Goal: Information Seeking & Learning: Understand process/instructions

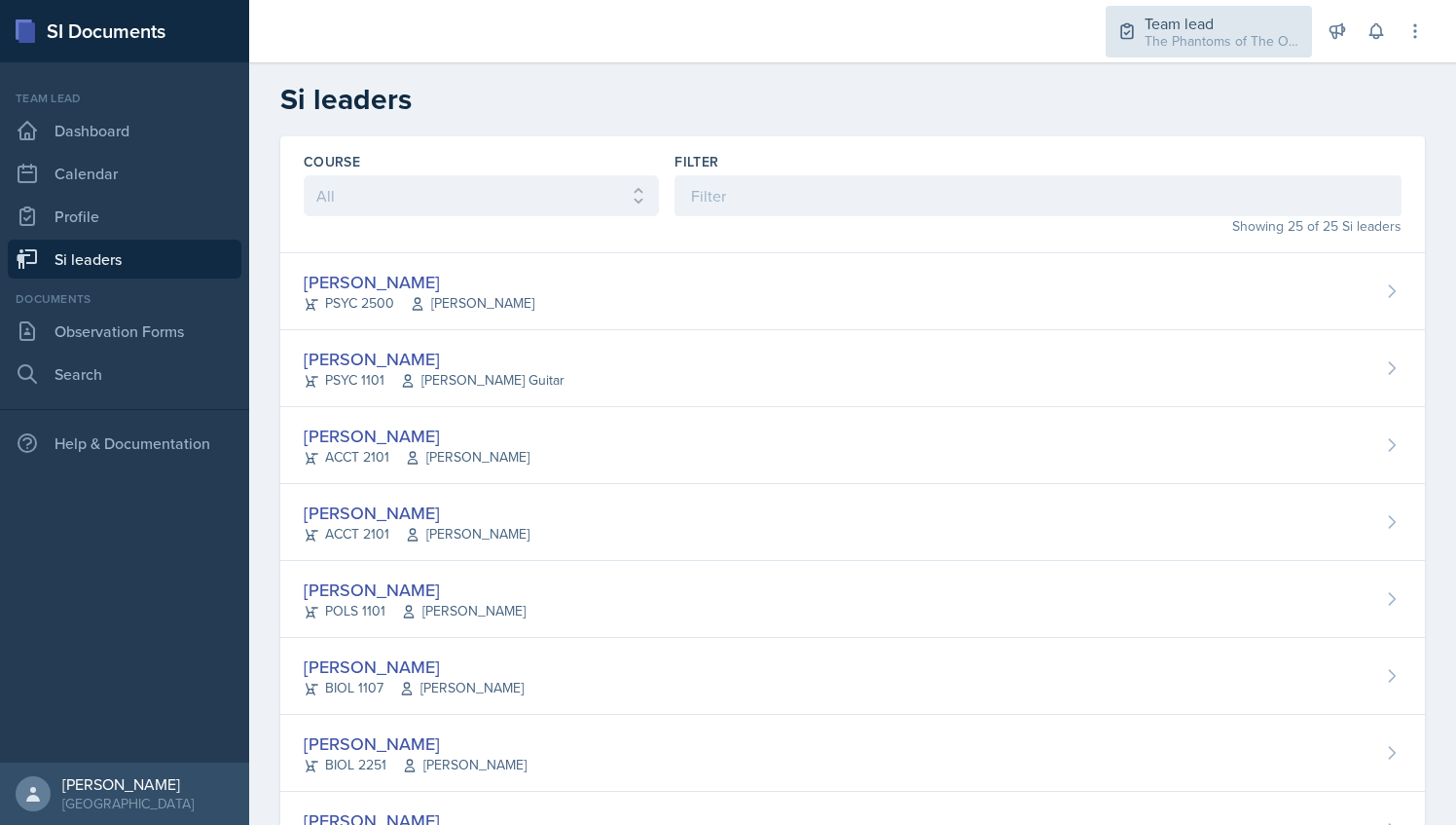
click at [1274, 49] on div "The Phantoms of The Opera / Fall 2025" at bounding box center [1223, 41] width 156 height 21
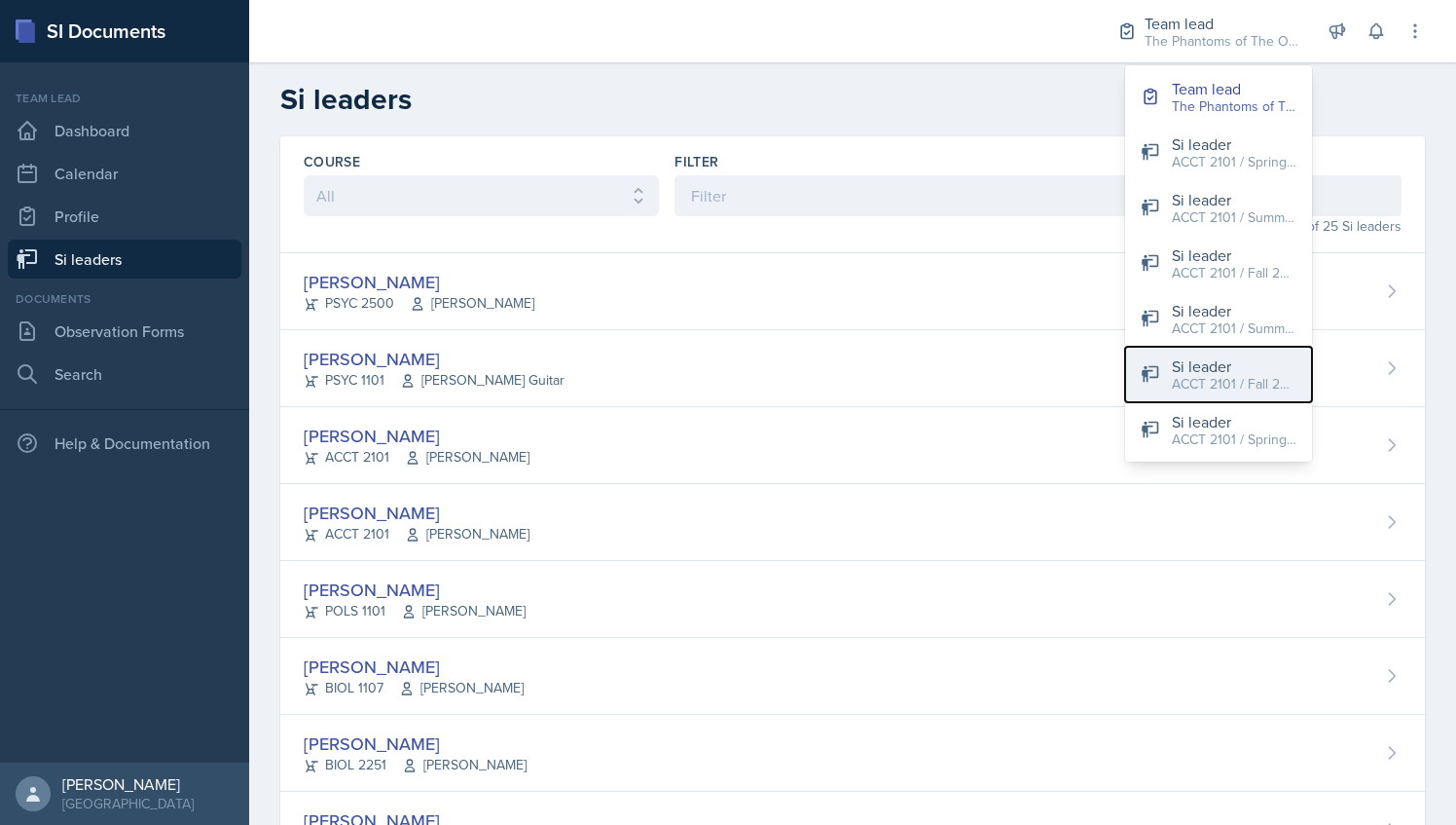
click at [1226, 356] on div "Si leader" at bounding box center [1234, 366] width 125 height 23
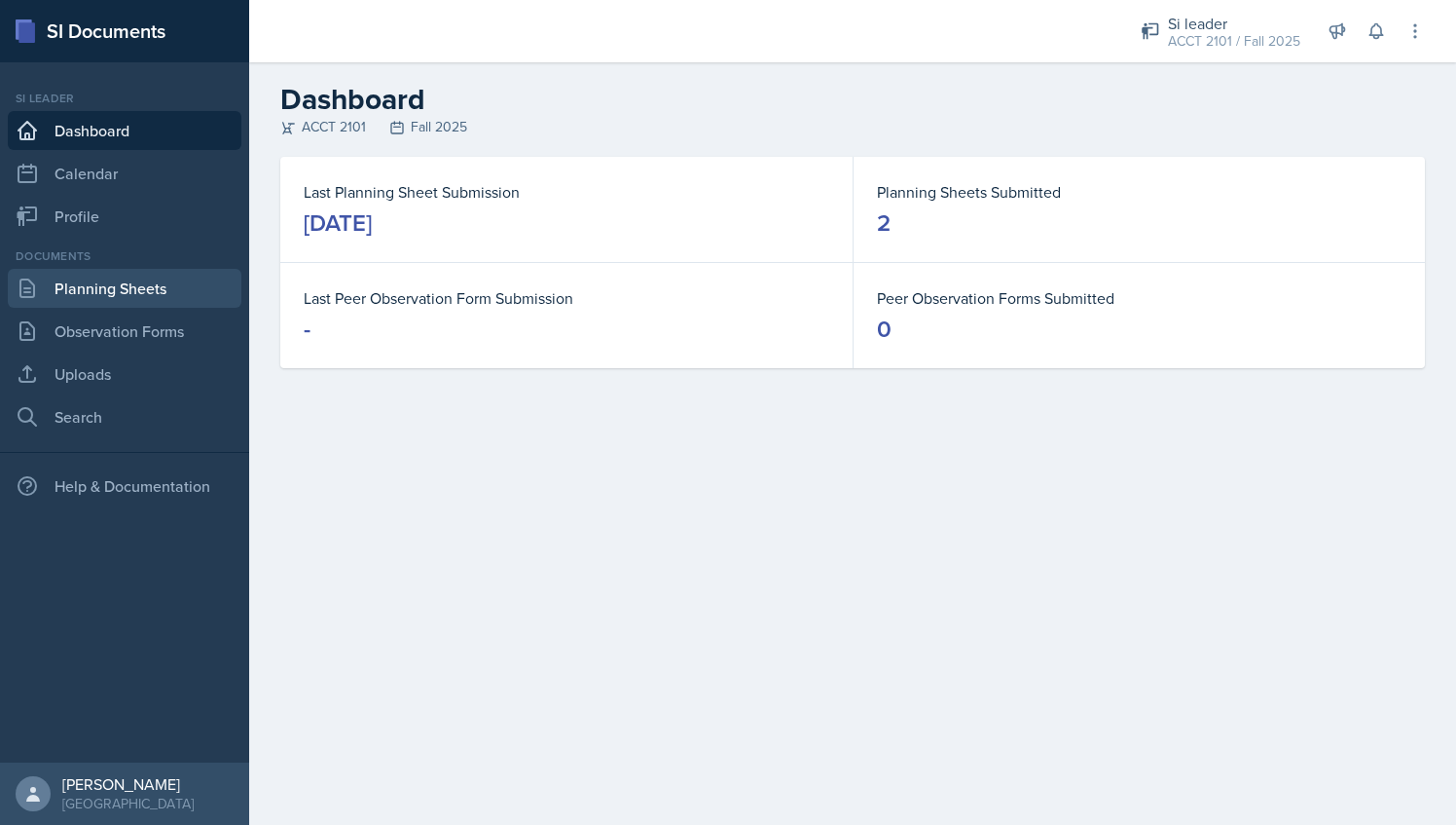
click at [146, 296] on link "Planning Sheets" at bounding box center [124, 288] width 233 height 39
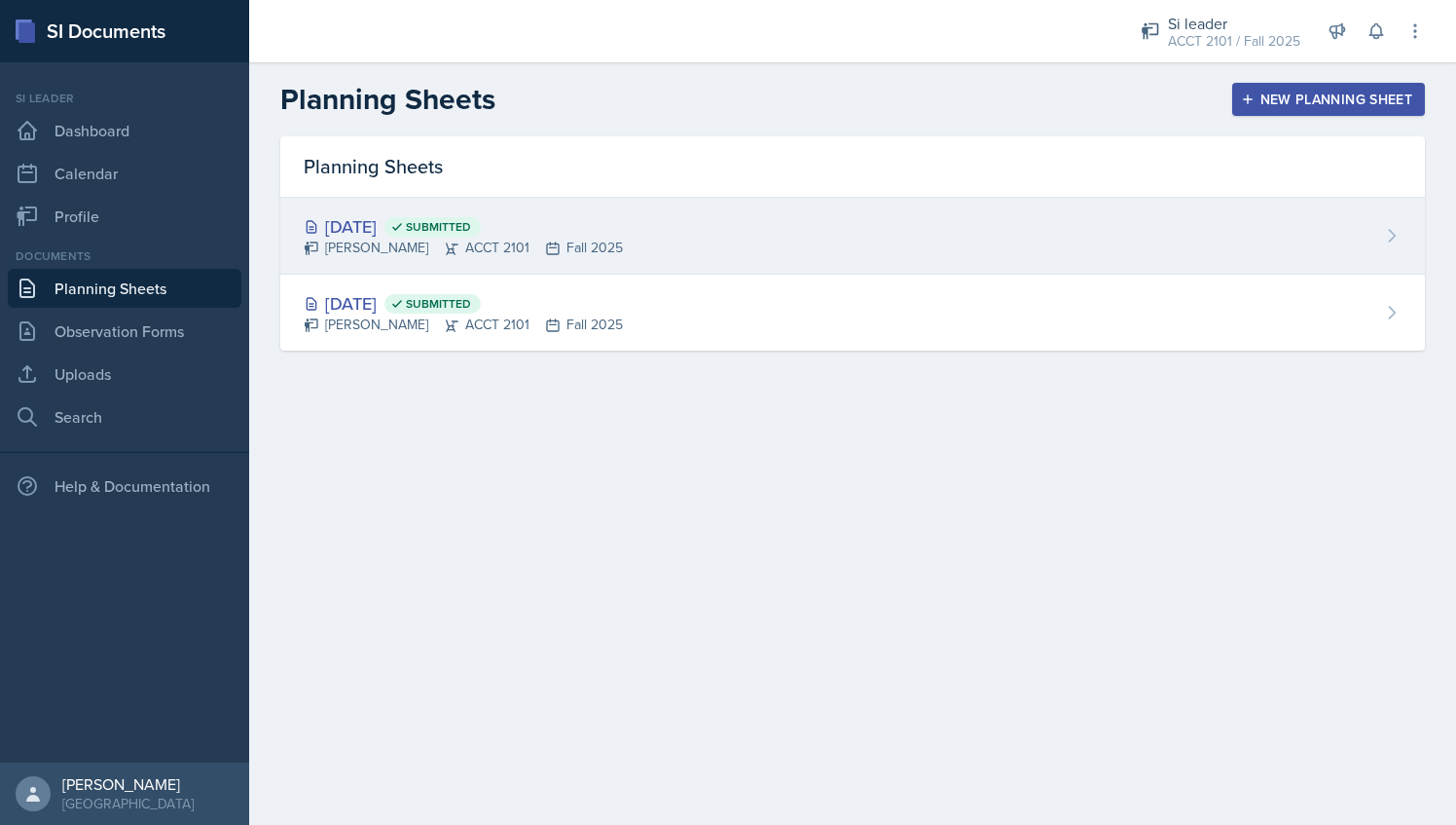
click at [580, 251] on div "[PERSON_NAME] ACCT 2101 Fall 2025" at bounding box center [463, 247] width 319 height 21
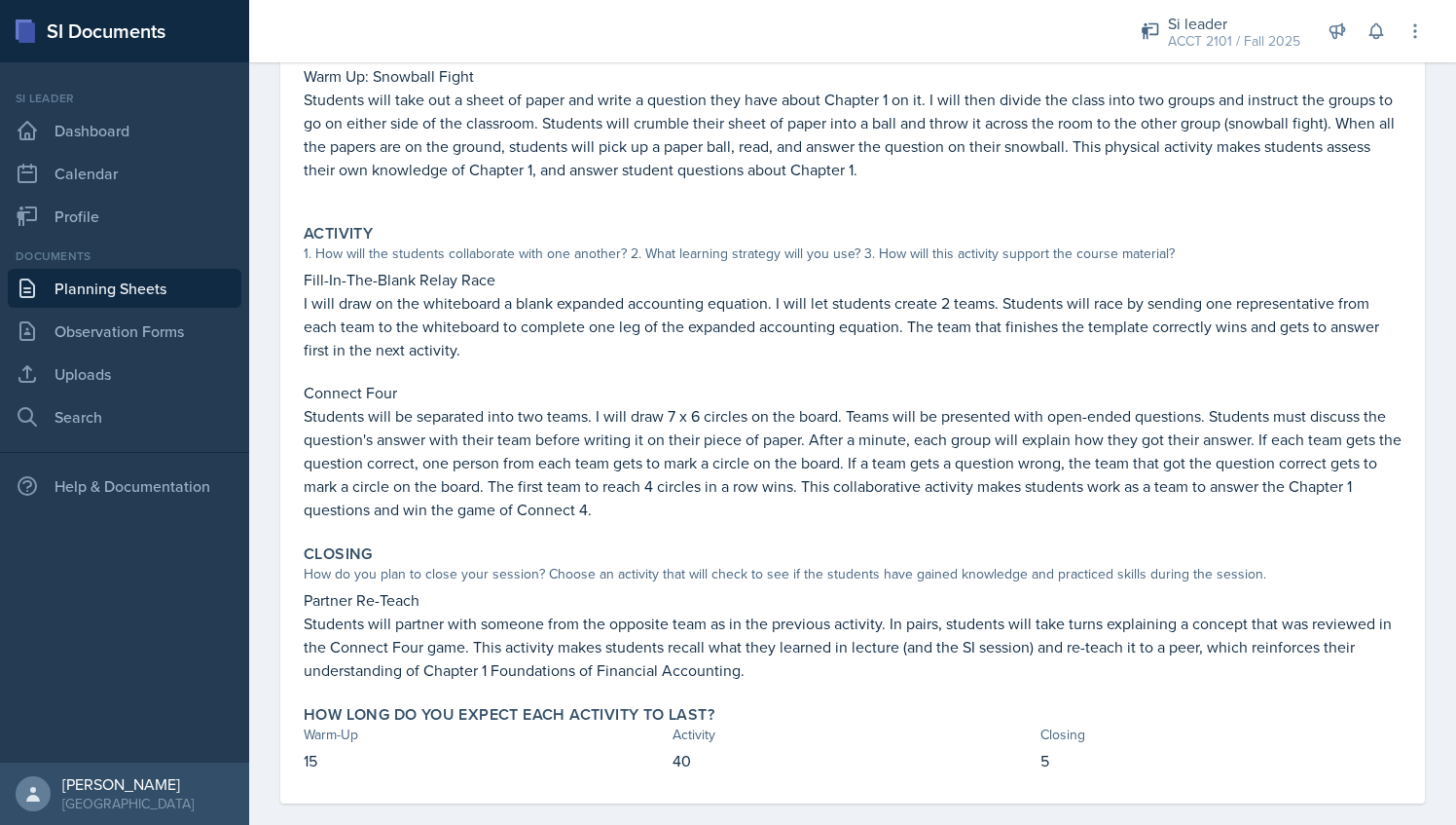
scroll to position [349, 0]
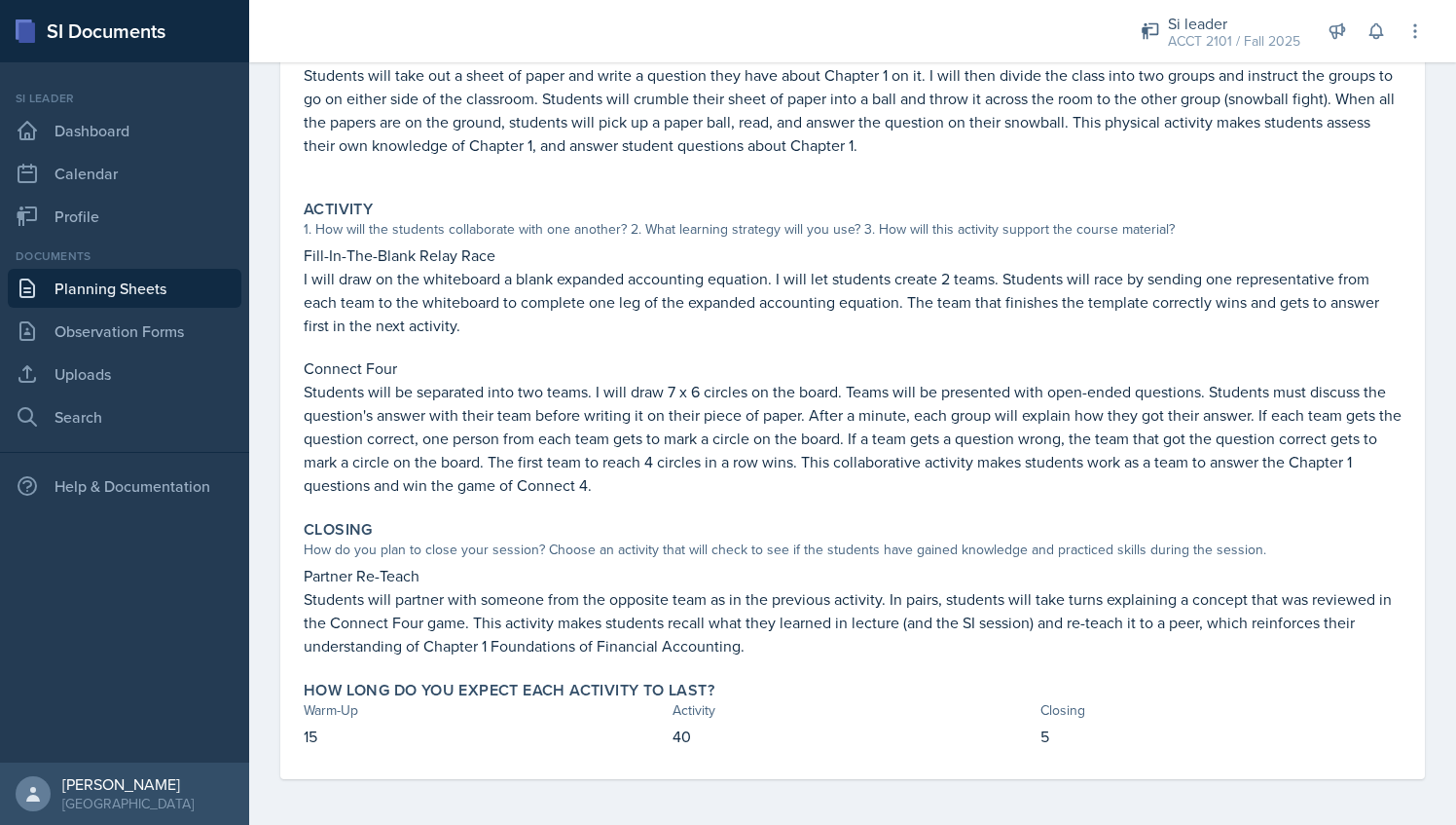
click at [536, 388] on p "Students will be separated into two teams. I will draw 7 x 6 circles on the boa…" at bounding box center [852, 438] width 1098 height 117
click at [625, 341] on p at bounding box center [852, 347] width 1098 height 20
drag, startPoint x: 307, startPoint y: 392, endPoint x: 601, endPoint y: 391, distance: 294.0
click at [601, 391] on p "Students will be separated into two teams. I will draw 7 x 6 circles on the boa…" at bounding box center [852, 438] width 1098 height 117
drag, startPoint x: 601, startPoint y: 391, endPoint x: 771, endPoint y: 456, distance: 182.0
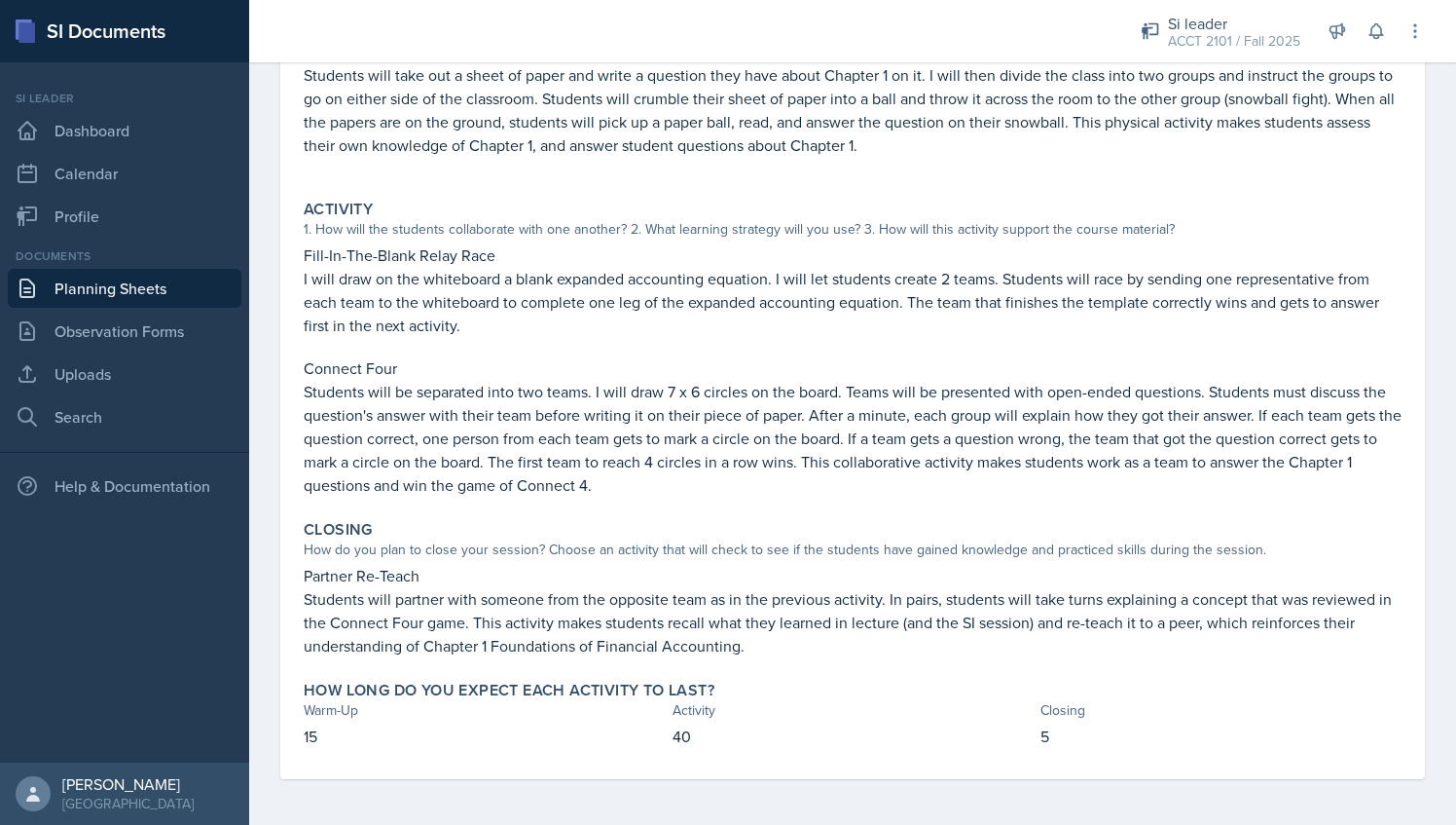
click at [771, 456] on p "Students will be separated into two teams. I will draw 7 x 6 circles on the boa…" at bounding box center [852, 438] width 1098 height 117
